Goal: Transaction & Acquisition: Purchase product/service

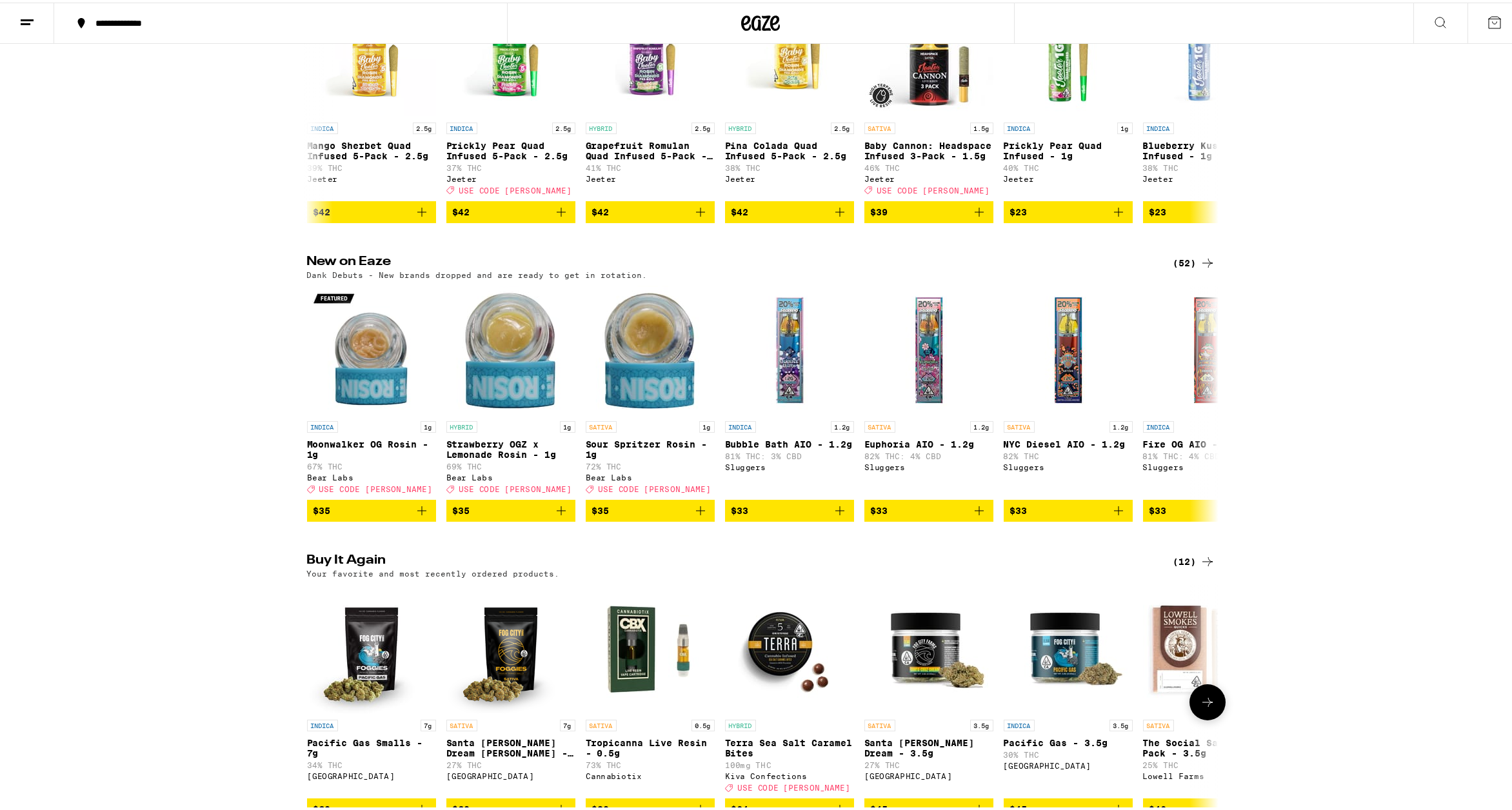
scroll to position [1210, 0]
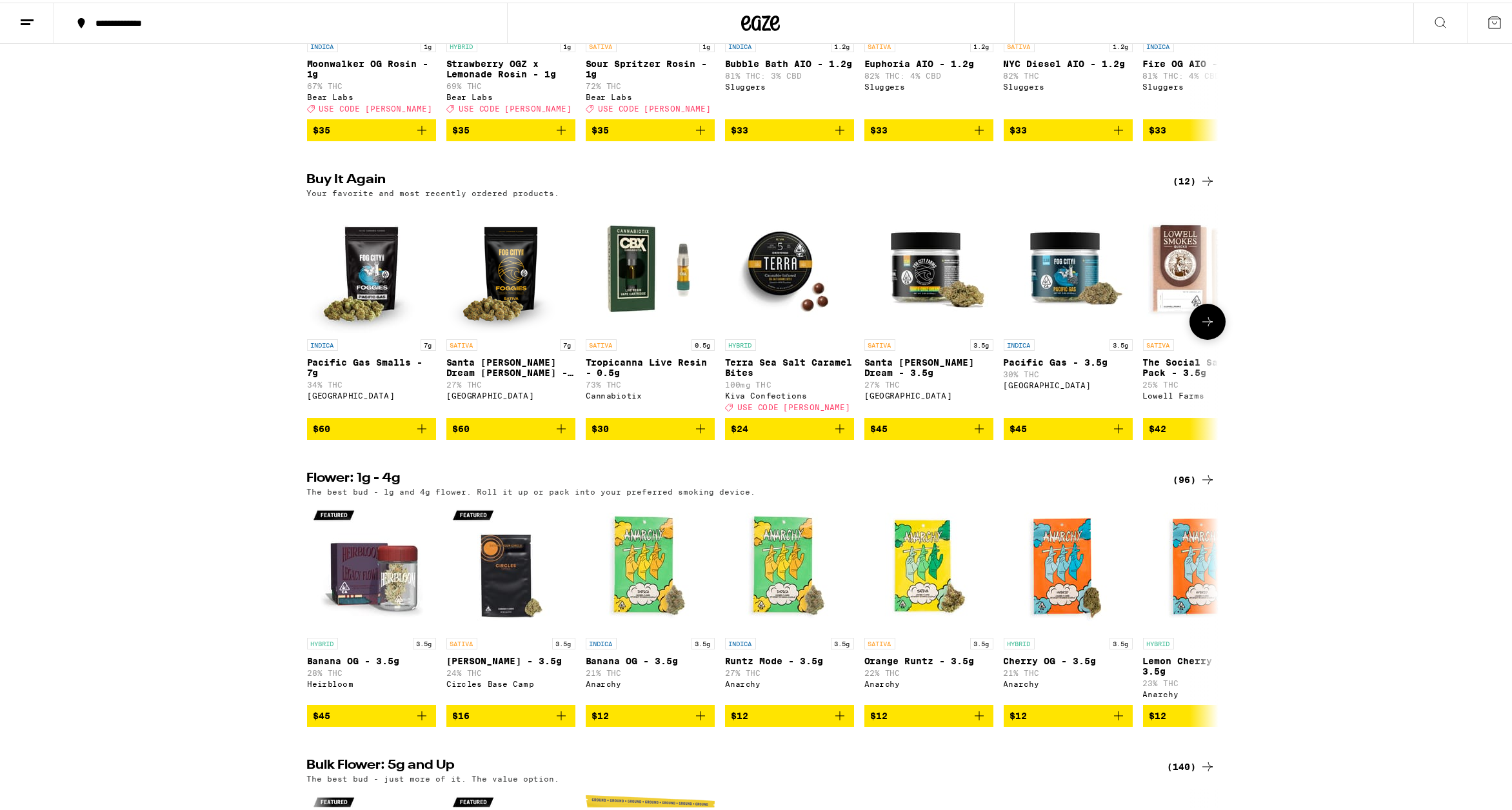
click at [1197, 337] on button at bounding box center [1207, 318] width 36 height 36
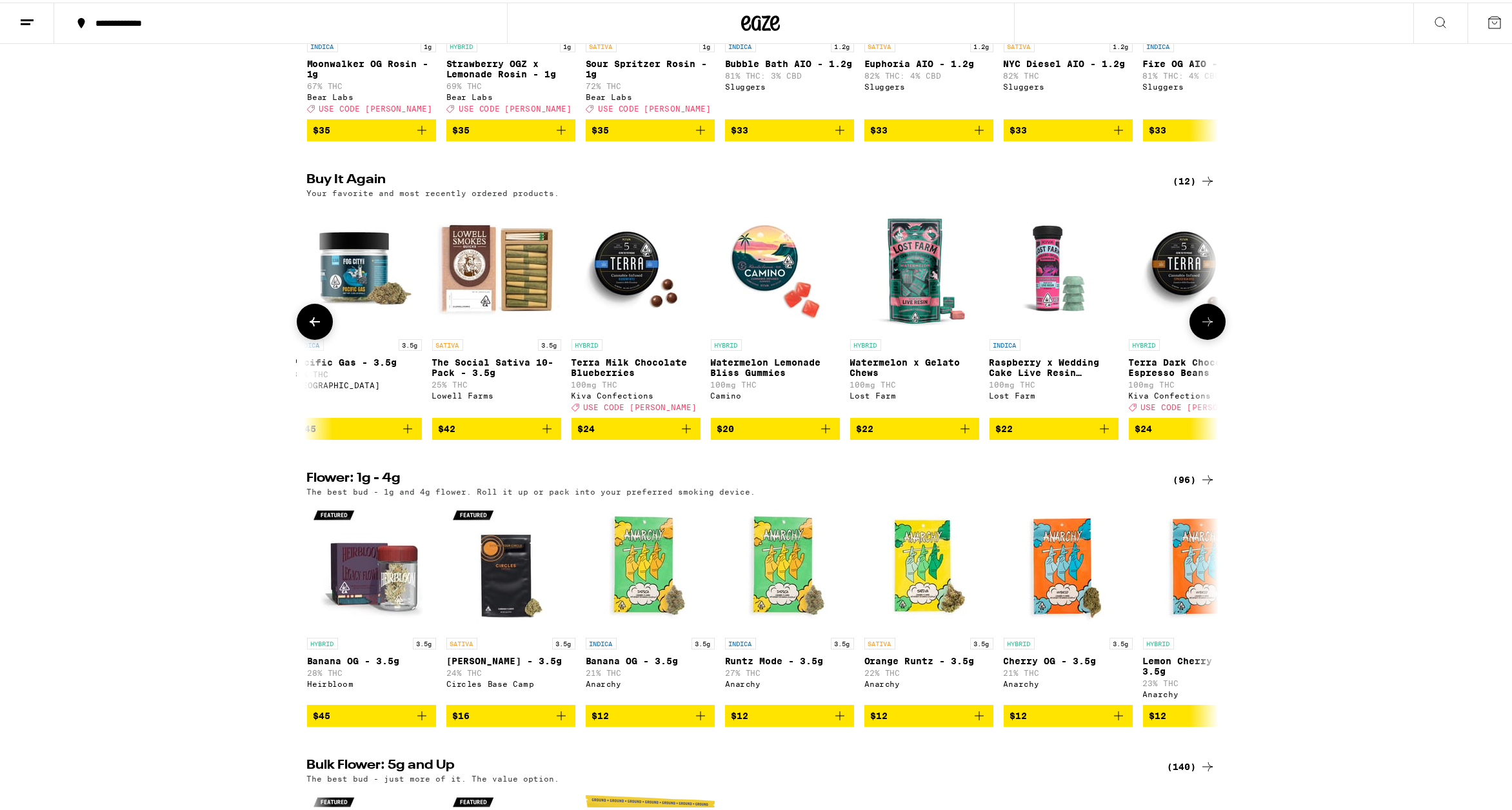
scroll to position [0, 764]
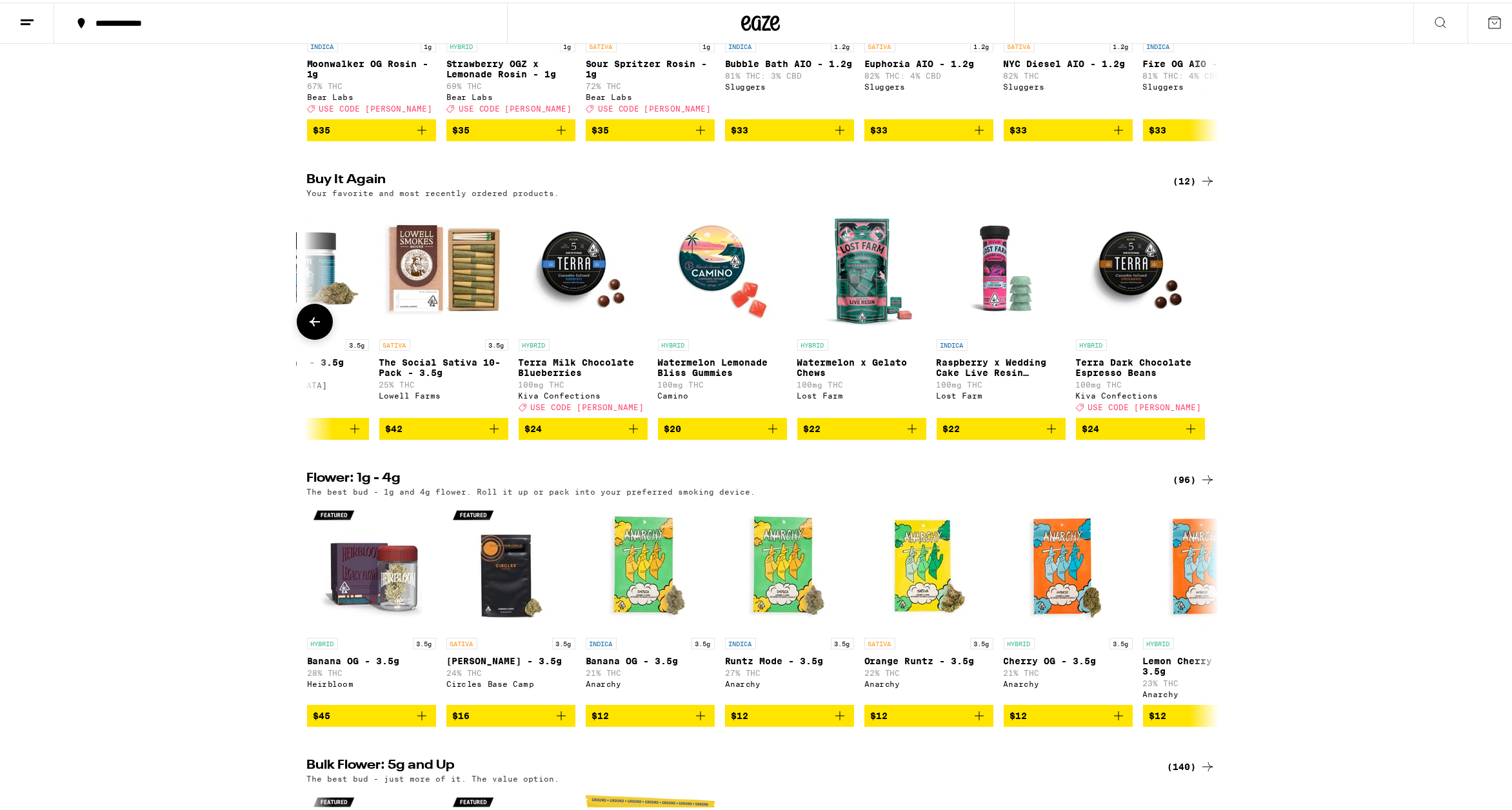
click at [317, 337] on button at bounding box center [315, 318] width 36 height 36
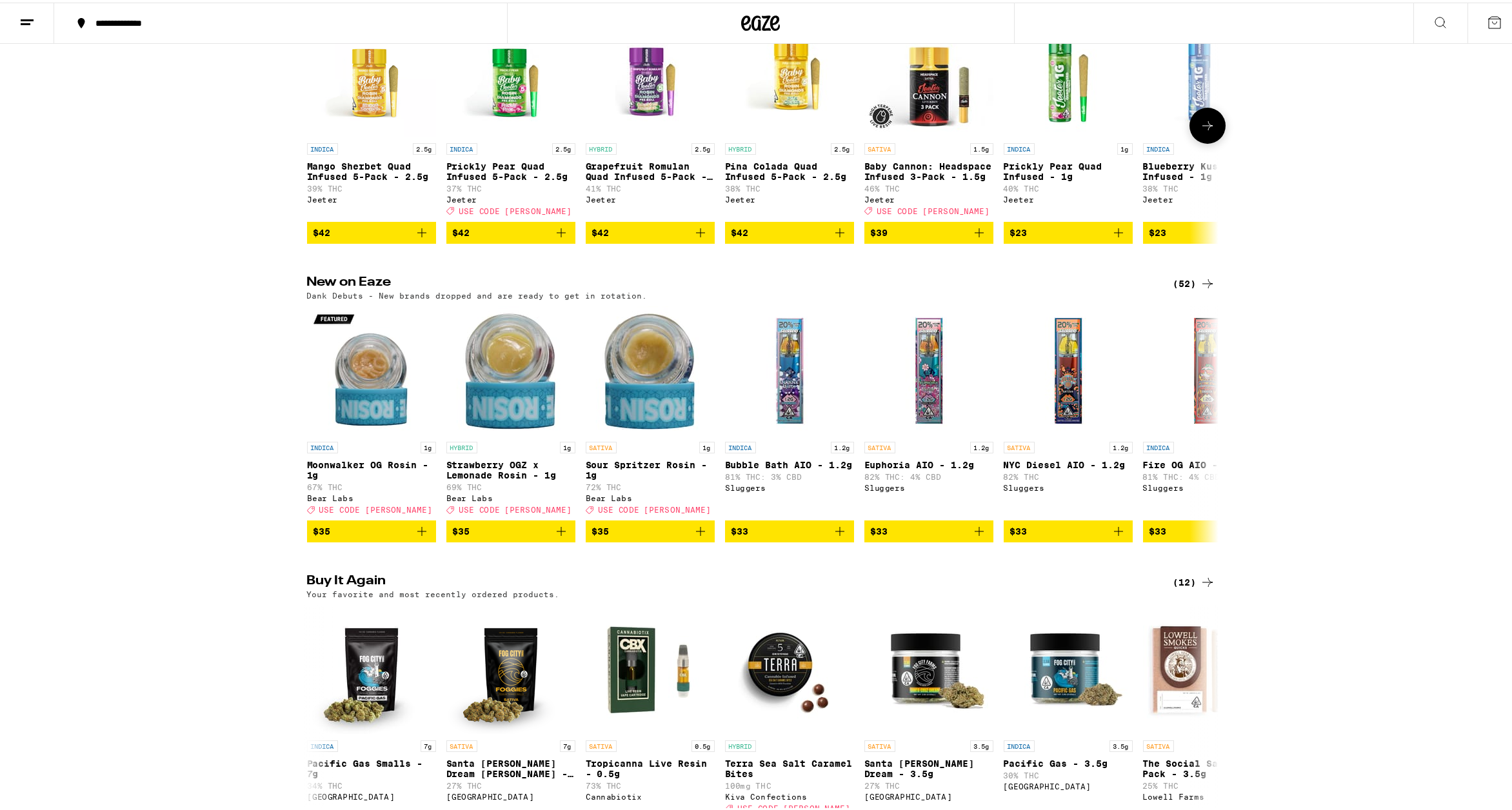
scroll to position [978, 0]
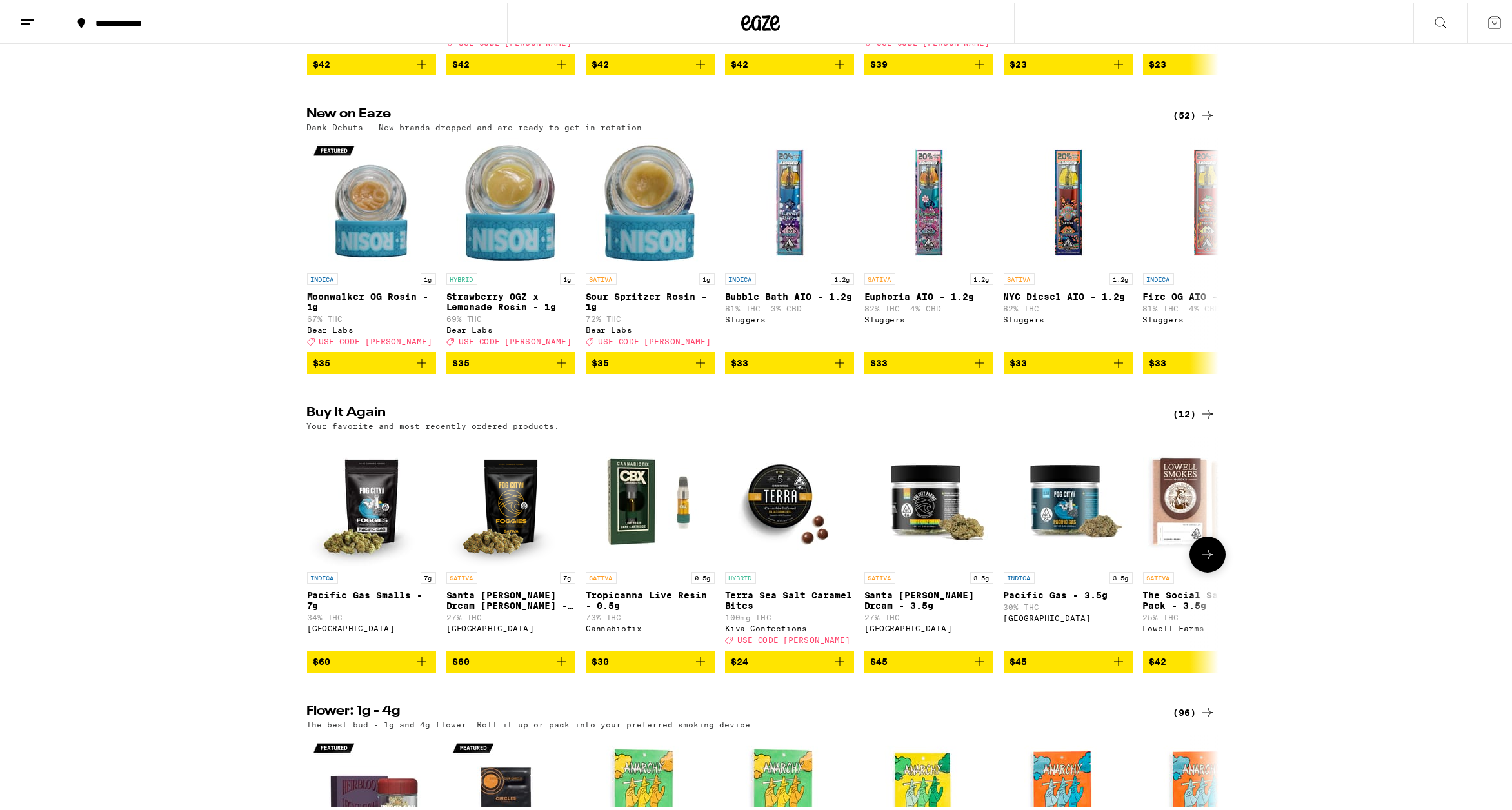
click at [376, 544] on img "Open page for Pacific Gas Smalls - 7g from Fog City Farms" at bounding box center [371, 498] width 129 height 129
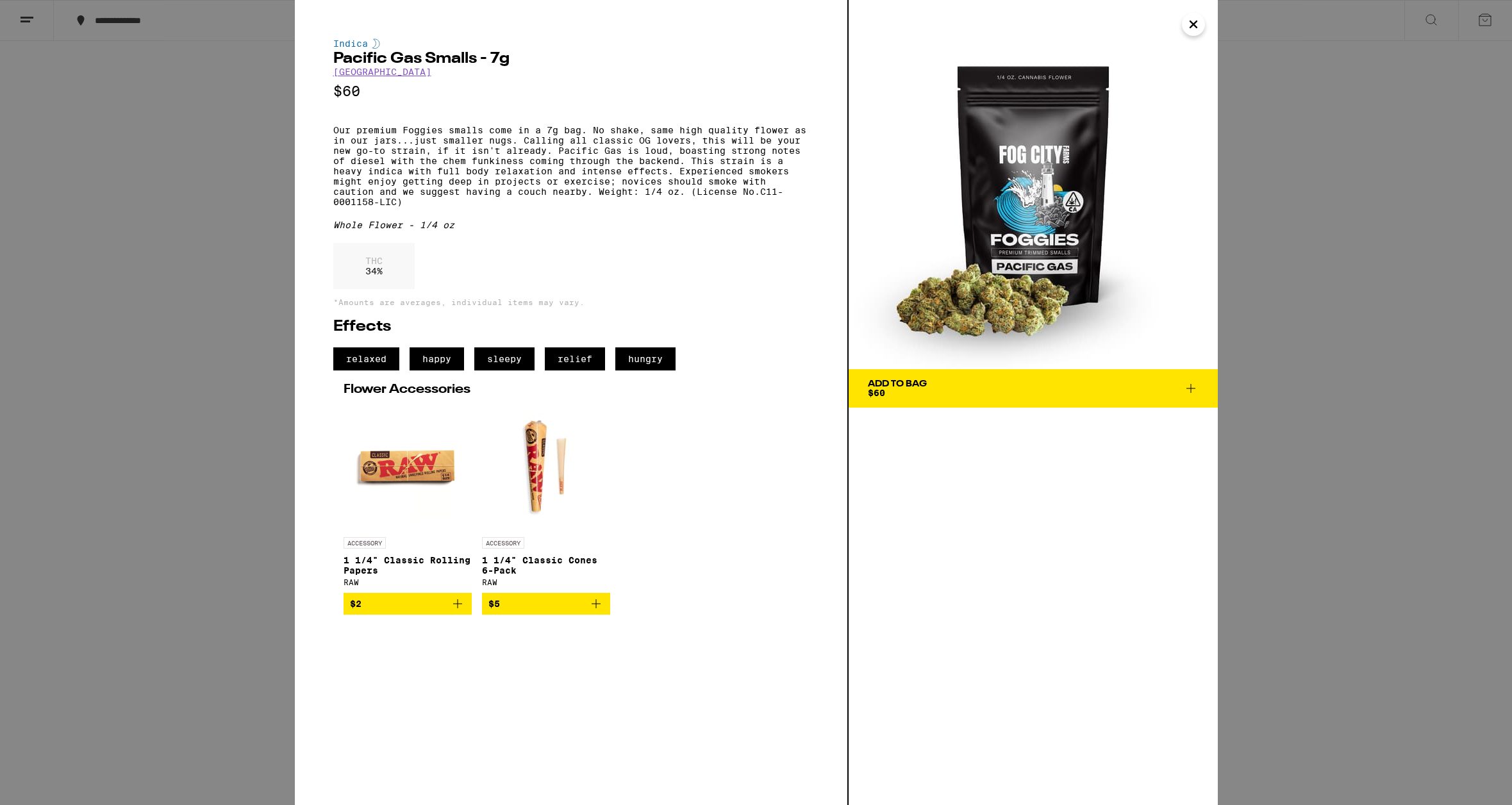
click at [162, 479] on div "Indica Pacific Gas Smalls - 7g Fog City Farms $60 Our premium Foggies smalls co…" at bounding box center [756, 402] width 1512 height 805
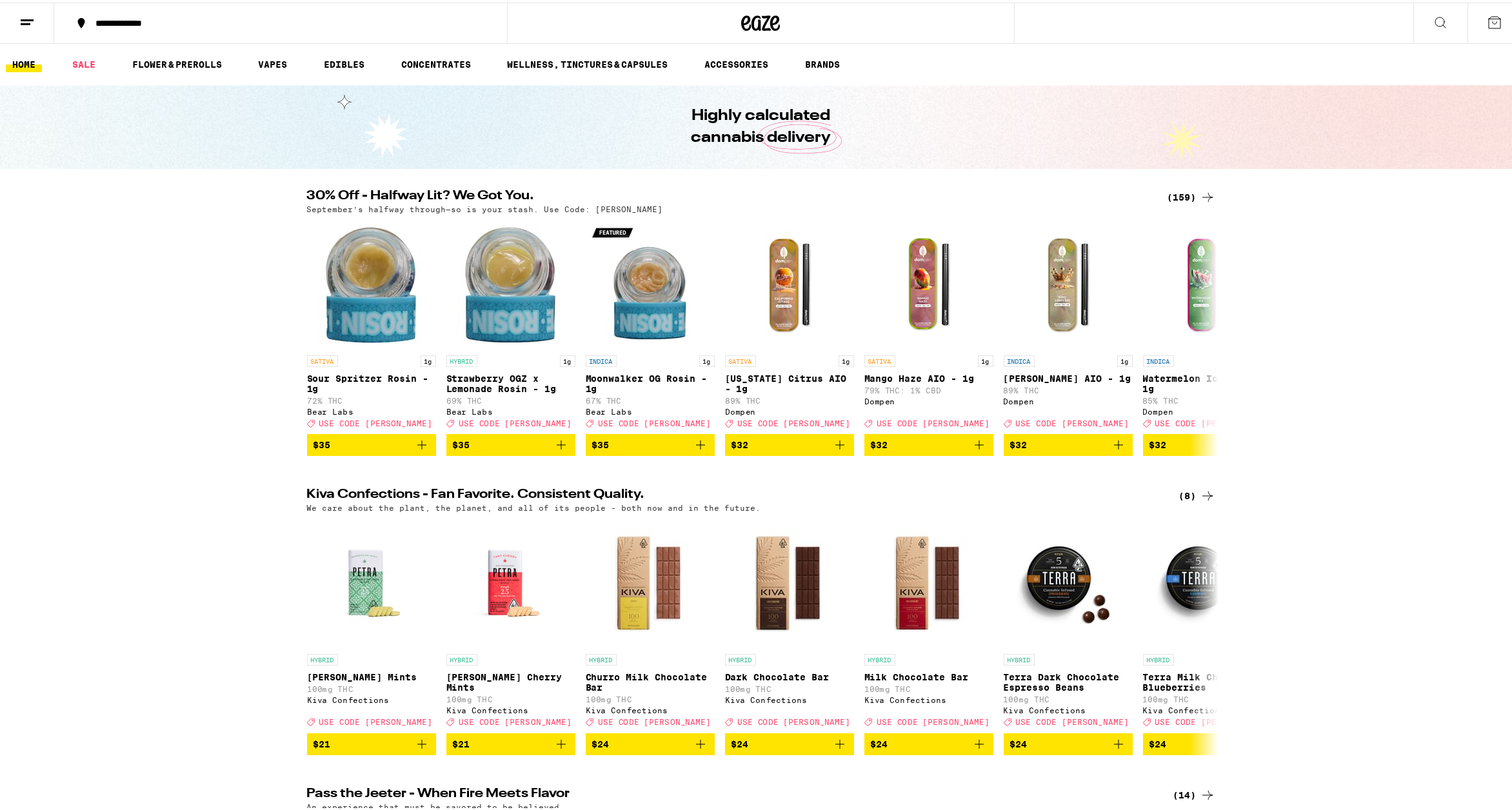
click at [1176, 196] on div "(159)" at bounding box center [1191, 195] width 48 height 15
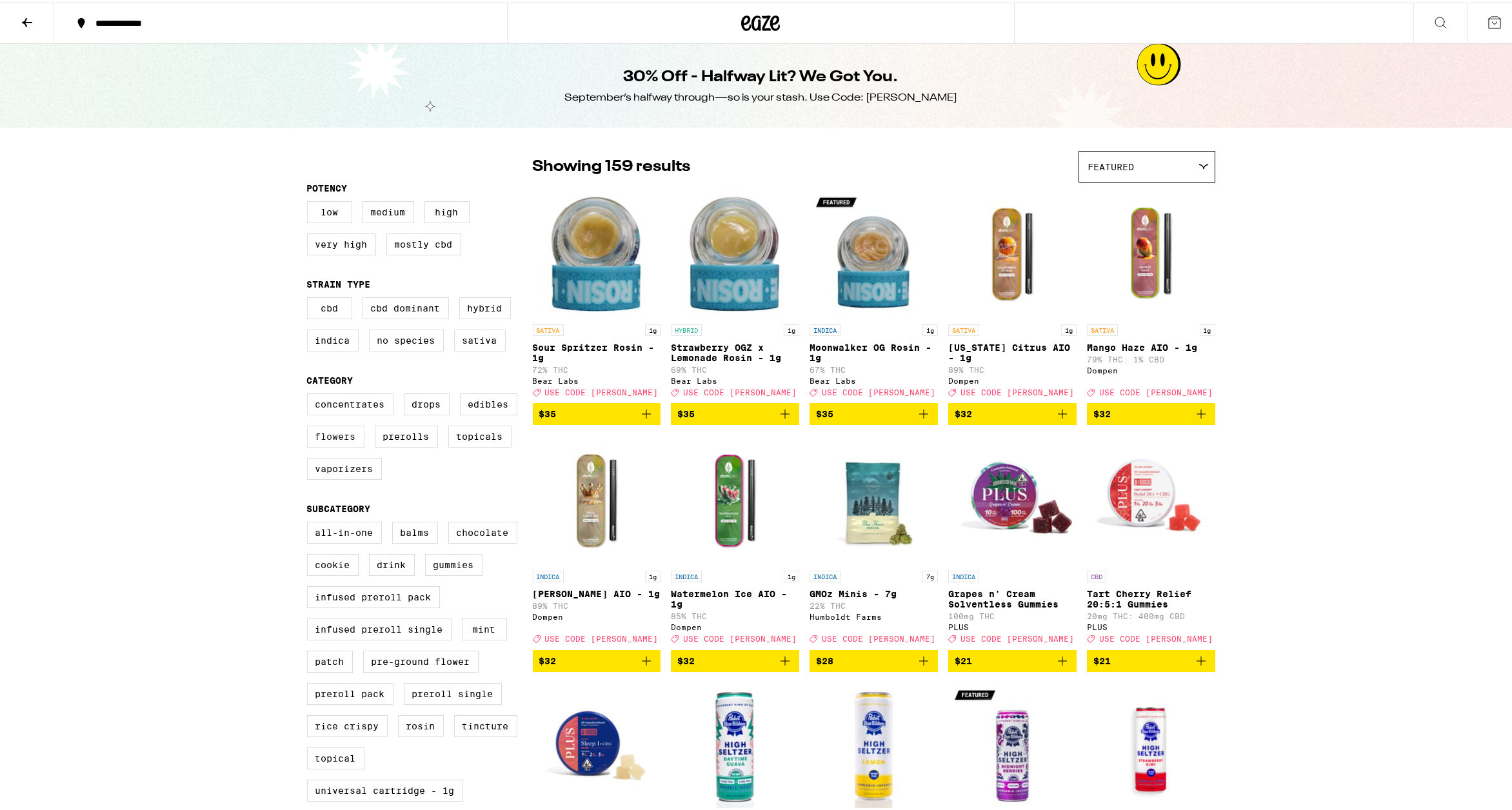
click at [326, 438] on label "Flowers" at bounding box center [335, 434] width 57 height 22
click at [310, 394] on input "Flowers" at bounding box center [310, 393] width 1 height 1
checkbox input "true"
